Goal: Information Seeking & Learning: Learn about a topic

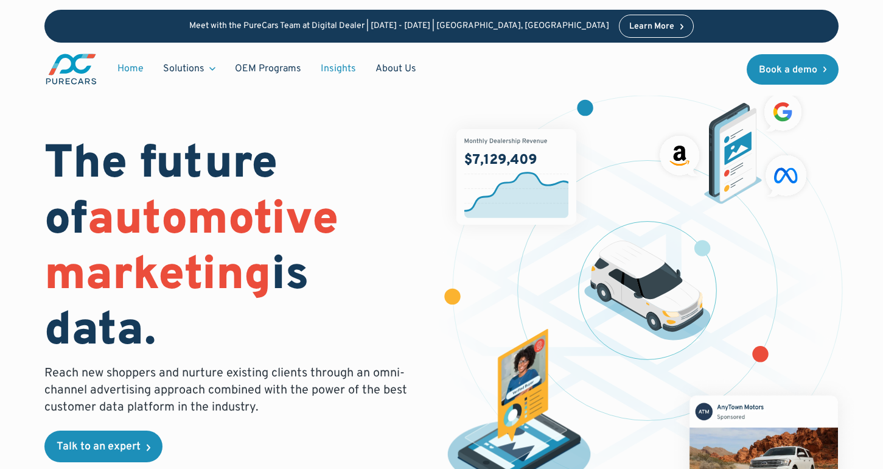
click at [352, 66] on link "Insights" at bounding box center [338, 68] width 55 height 23
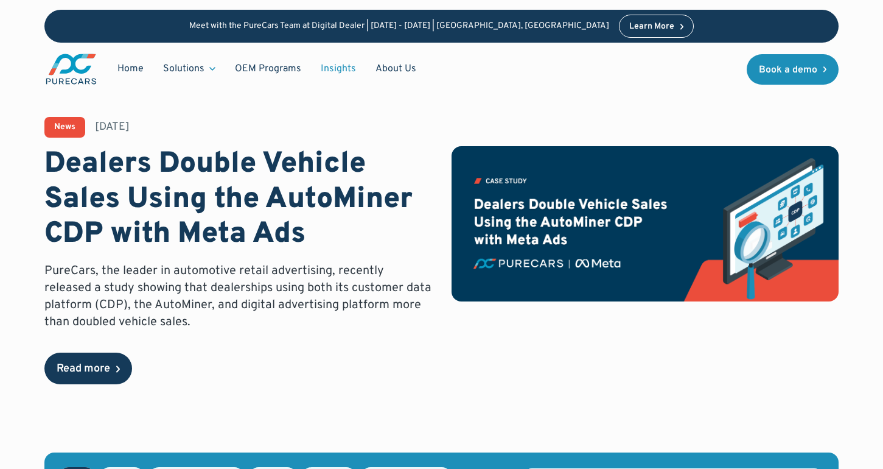
click at [89, 372] on div "Read more" at bounding box center [84, 368] width 54 height 11
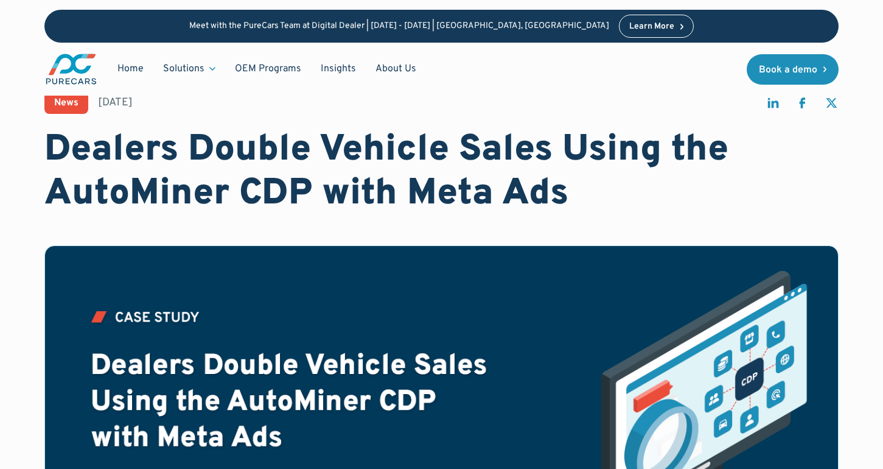
scroll to position [30, 0]
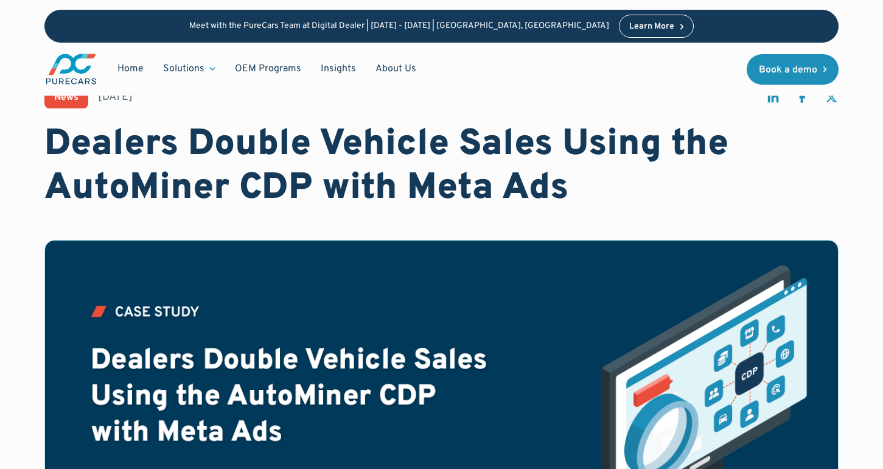
click at [513, 201] on h1 "Dealers Double Vehicle Sales Using the AutoMiner CDP with Meta Ads" at bounding box center [441, 167] width 795 height 88
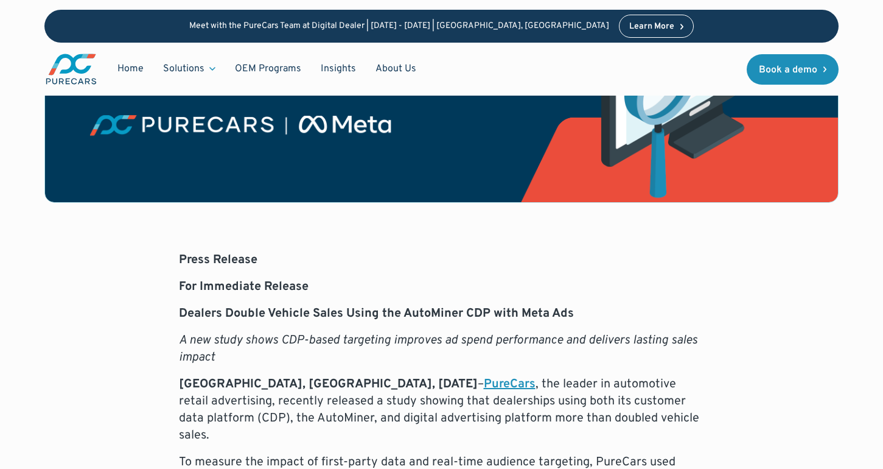
scroll to position [388, 0]
